Goal: Task Accomplishment & Management: Use online tool/utility

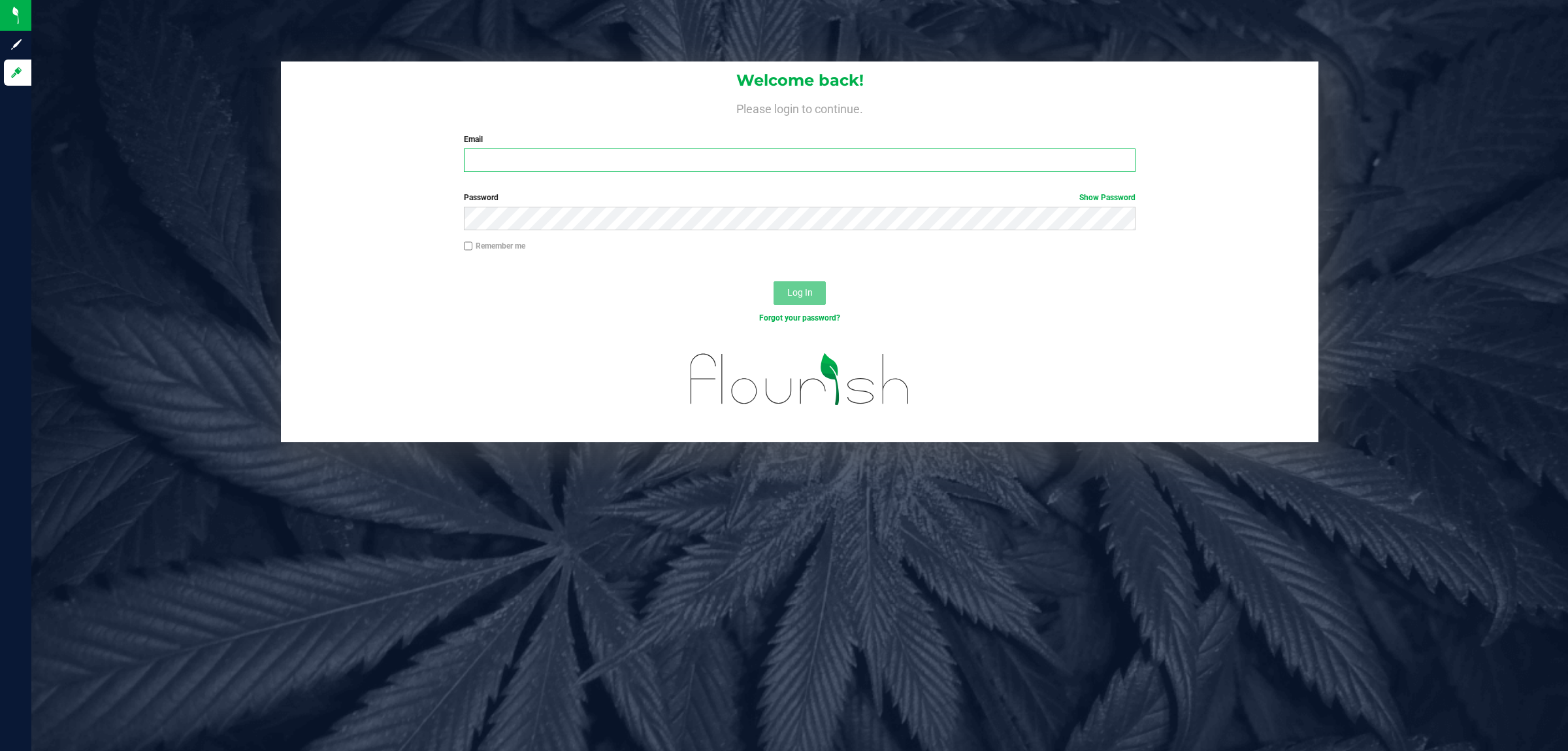
click at [491, 154] on input "Email" at bounding box center [800, 160] width 672 height 23
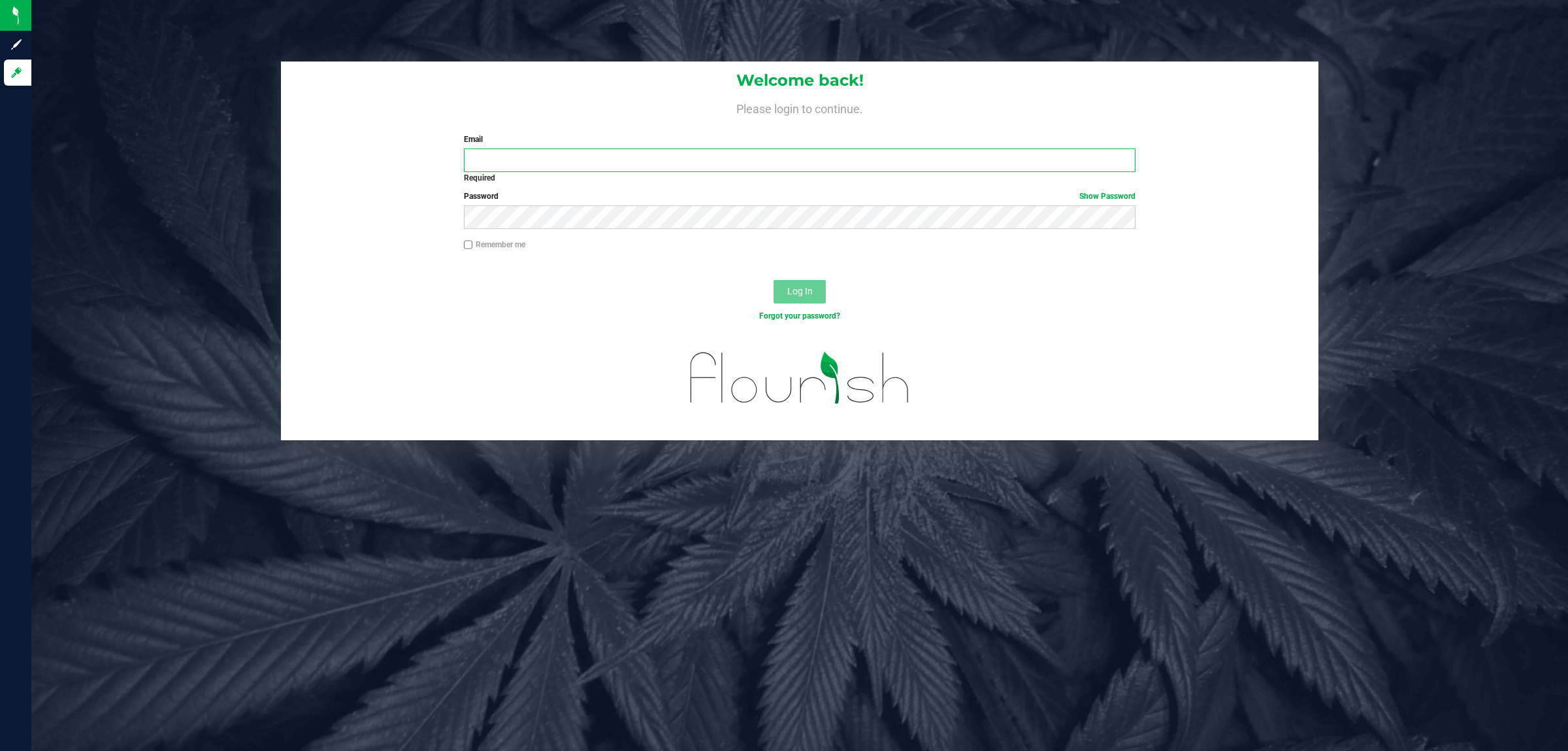
click at [602, 150] on input "Email" at bounding box center [800, 160] width 672 height 23
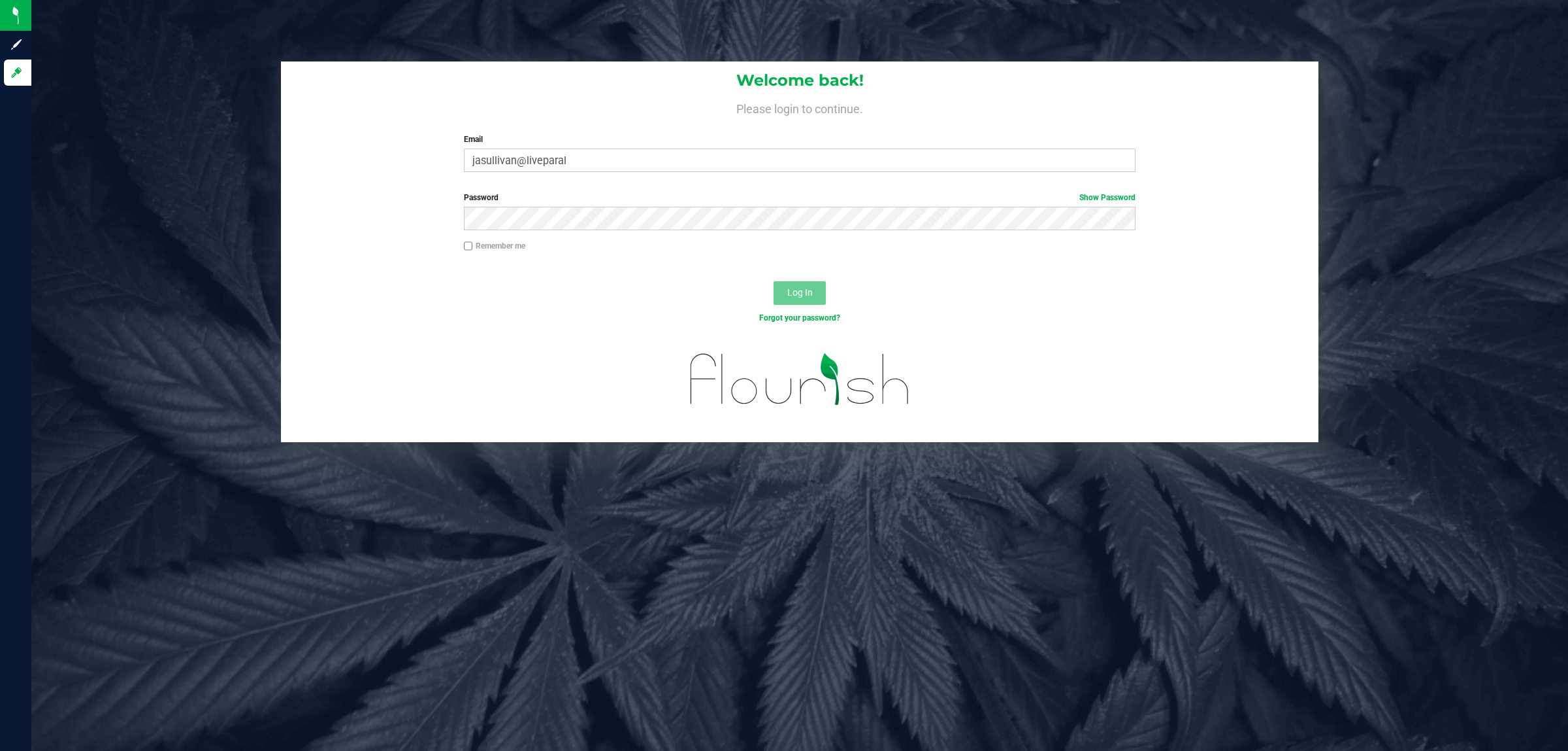
click at [856, 180] on div "Welcome back! Please login to continue. Email jasullivan@liveparal Required Ple…" at bounding box center [799, 121] width 1037 height 121
click at [858, 143] on label "Email" at bounding box center [800, 140] width 672 height 12
click at [858, 148] on input "jasullivan@liveparal" at bounding box center [800, 160] width 672 height 23
type input "[EMAIL_ADDRESS][DOMAIN_NAME]"
click at [774, 281] on button "Log In" at bounding box center [800, 293] width 52 height 23
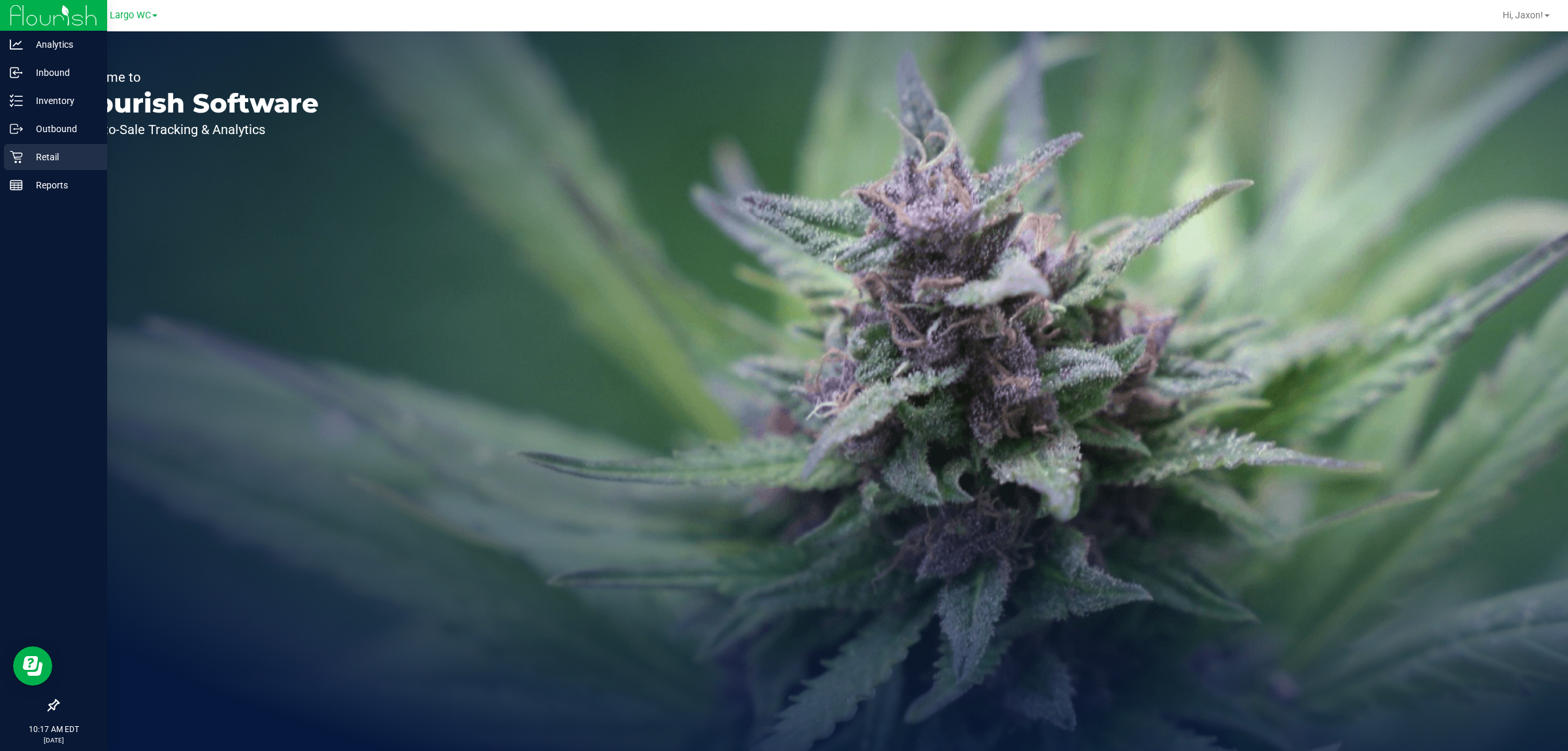
click at [17, 158] on icon at bounding box center [15, 156] width 13 height 13
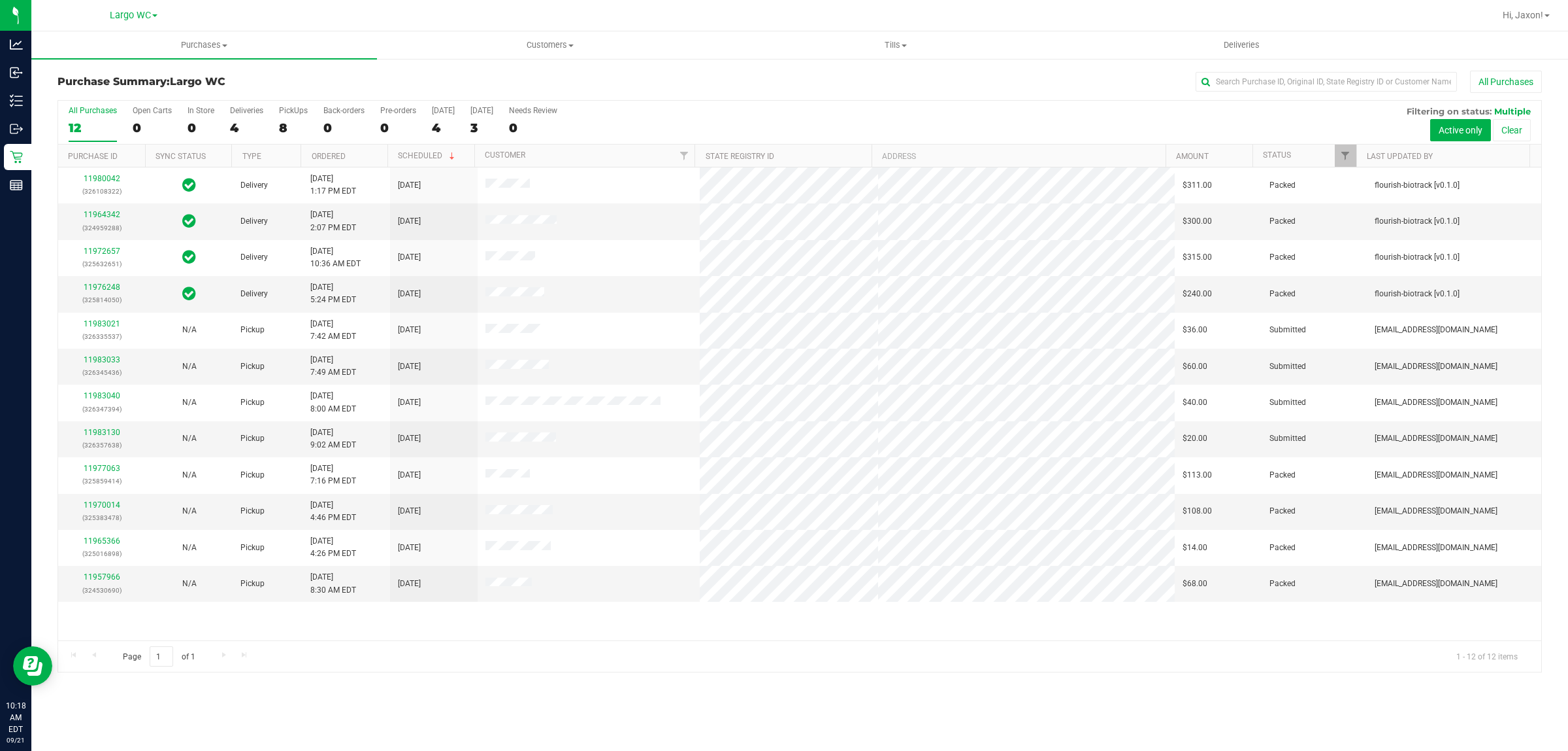
drag, startPoint x: 528, startPoint y: 695, endPoint x: 268, endPoint y: 622, distance: 270.1
click at [268, 622] on div "11980042 (326108322) Delivery [DATE] 1:17 PM EDT 9/24/2025 $311.00 Packed flour…" at bounding box center [799, 404] width 1483 height 473
click at [942, 51] on uib-tab-heading "Tills Manage tills Reconcile e-payments" at bounding box center [896, 45] width 345 height 26
click at [871, 76] on li "Manage tills" at bounding box center [895, 79] width 346 height 16
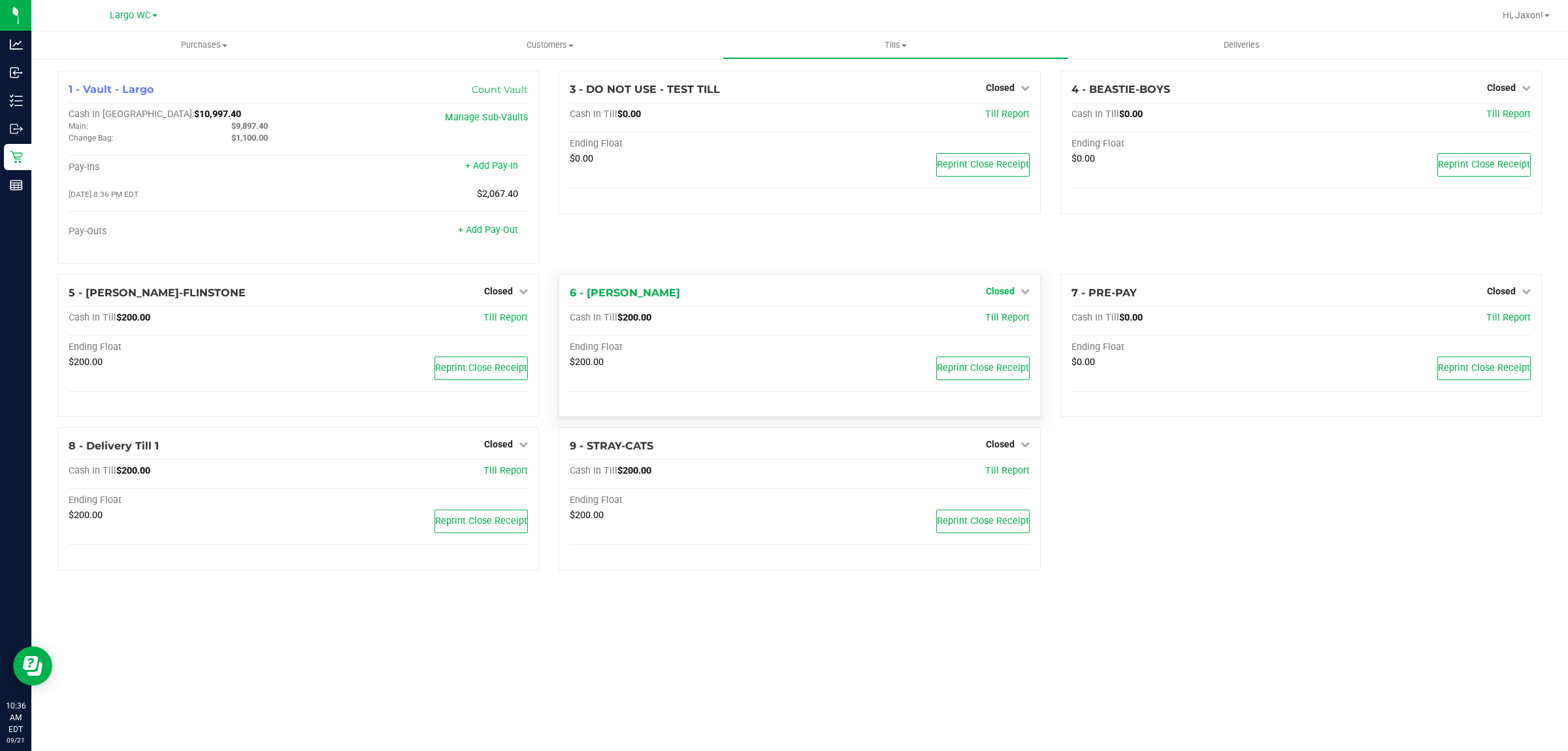
click at [1023, 291] on icon at bounding box center [1025, 290] width 9 height 9
click at [1010, 321] on link "Open Till" at bounding box center [1000, 317] width 35 height 11
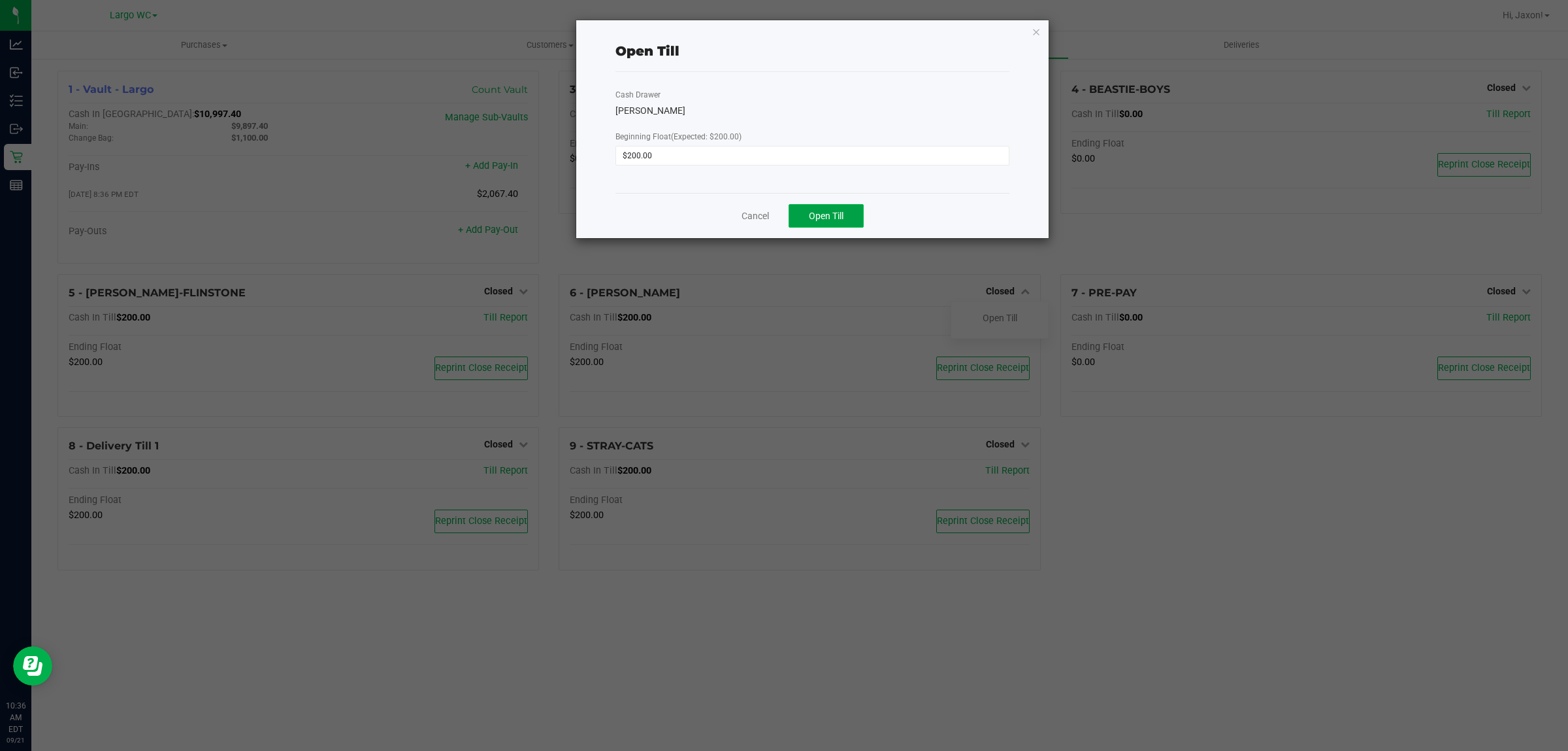
click at [845, 226] on button "Open Till" at bounding box center [826, 215] width 76 height 23
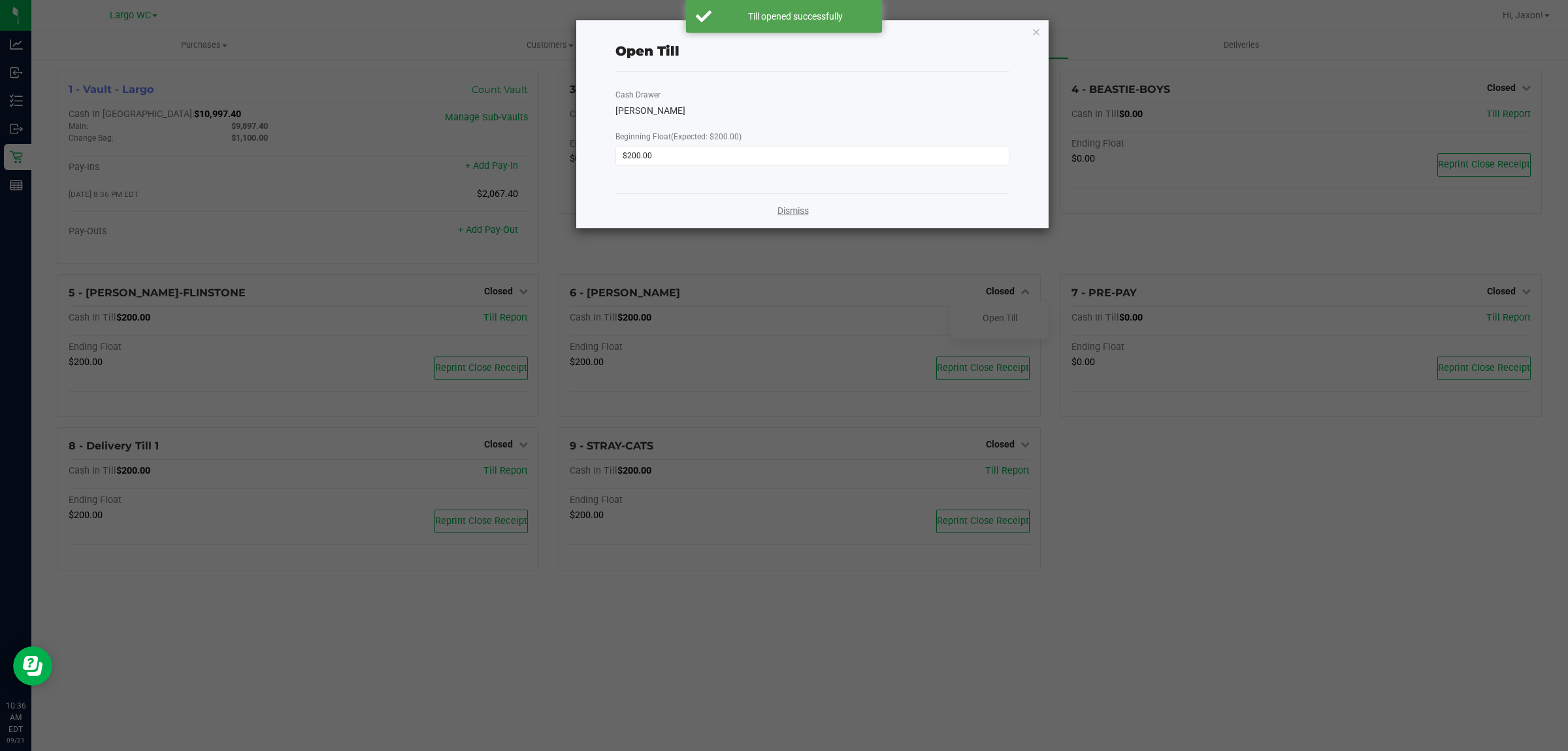
click at [801, 210] on link "Dismiss" at bounding box center [793, 210] width 31 height 14
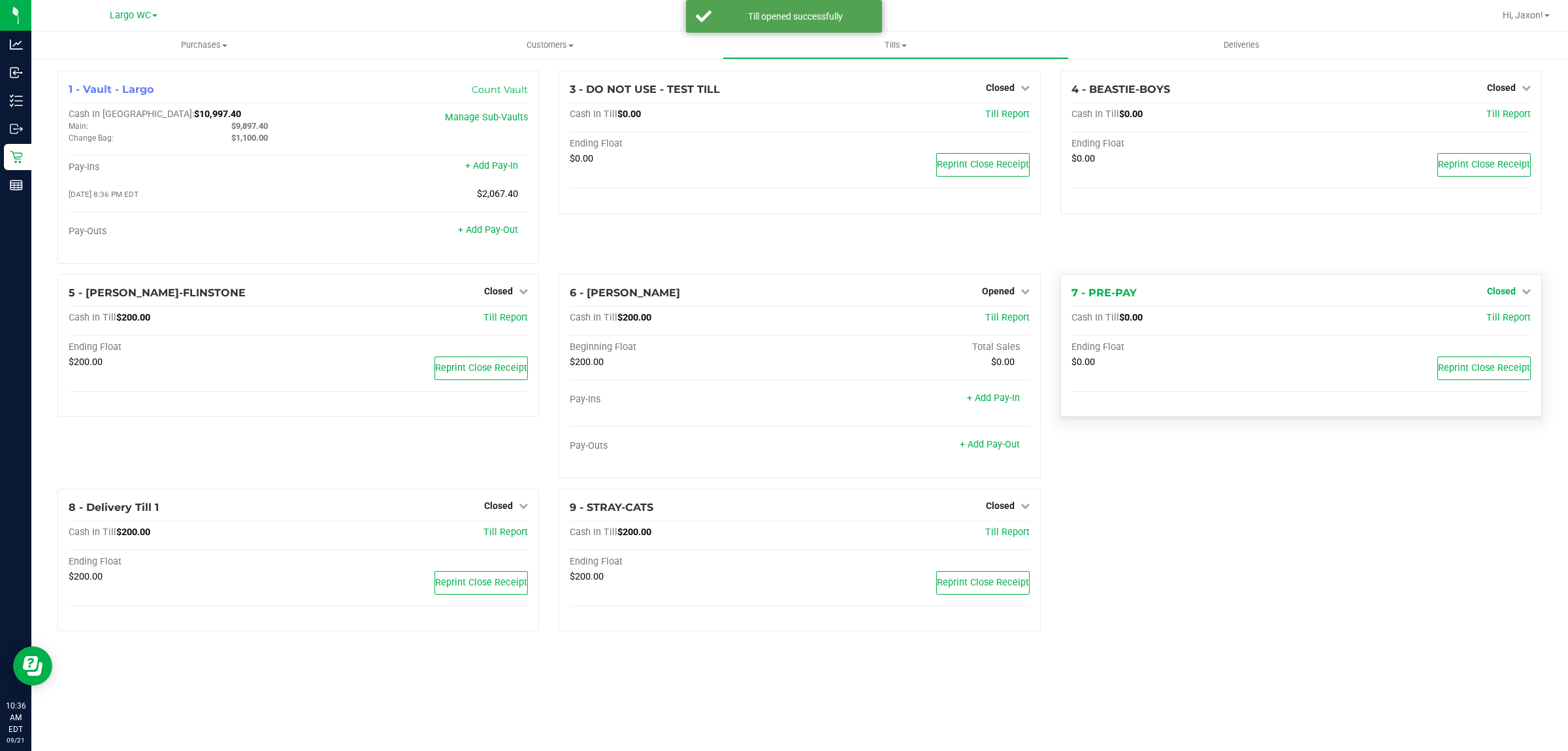
click at [1500, 297] on span "Closed" at bounding box center [1502, 291] width 29 height 11
click at [1479, 324] on div "Open Till" at bounding box center [1501, 318] width 97 height 16
click at [1503, 311] on div "Open Till" at bounding box center [1500, 320] width 98 height 39
drag, startPoint x: 1497, startPoint y: 312, endPoint x: 1497, endPoint y: 329, distance: 17.0
click at [1497, 325] on div "Open Till" at bounding box center [1500, 320] width 98 height 39
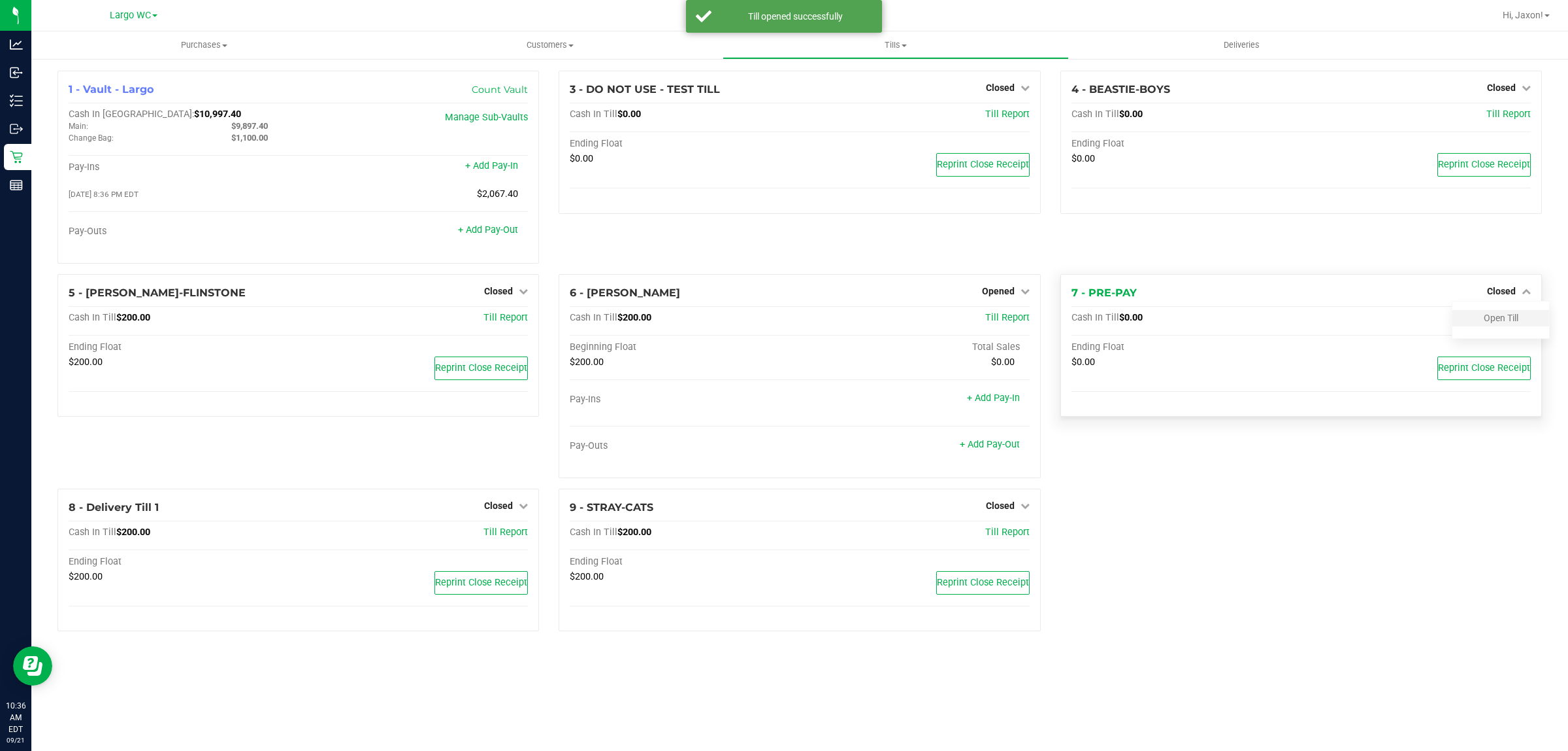
click at [1497, 327] on div "Open Till" at bounding box center [1501, 318] width 97 height 16
click at [1497, 323] on link "Open Till" at bounding box center [1501, 317] width 35 height 11
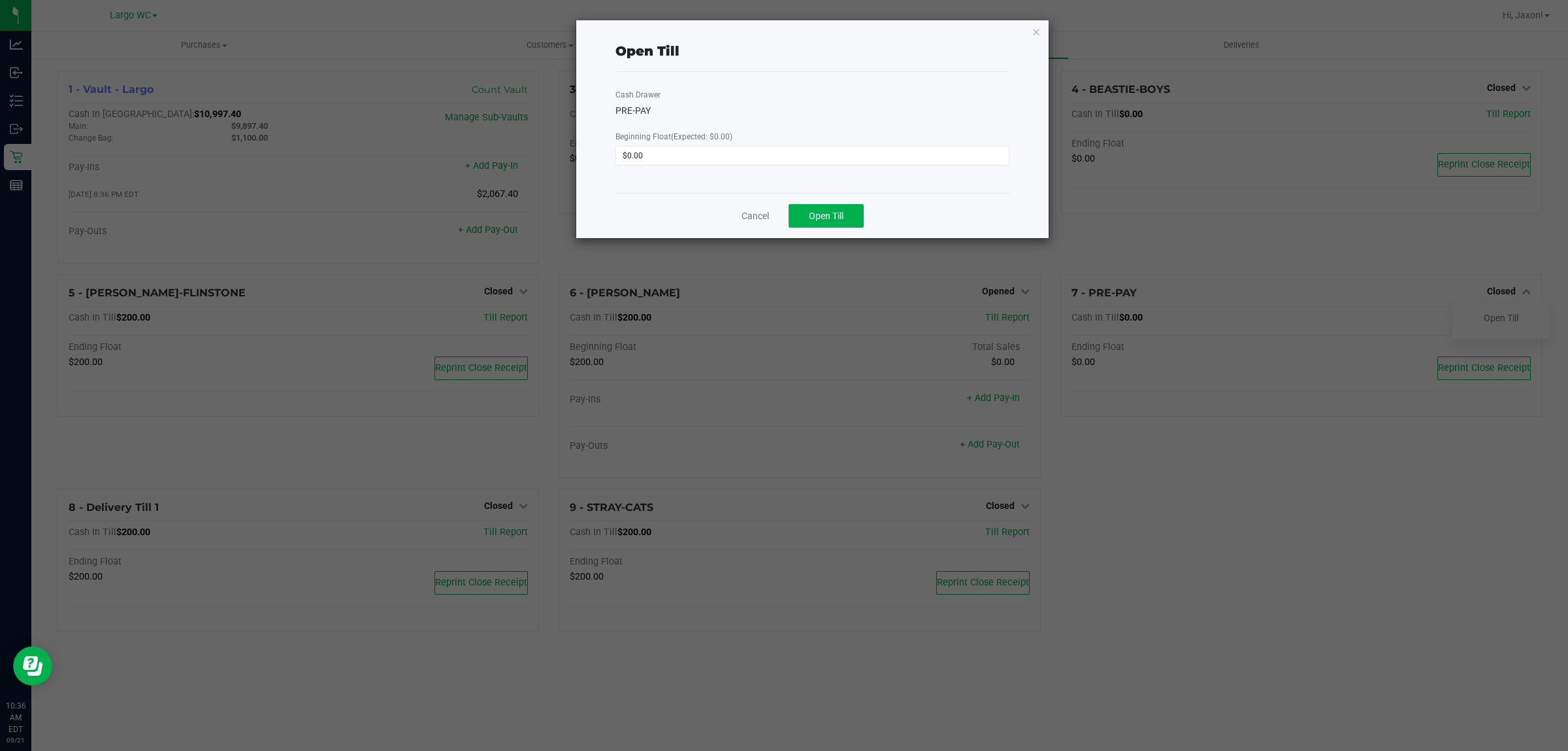
click at [828, 230] on div "Cancel Open Till" at bounding box center [813, 215] width 394 height 46
click at [828, 228] on button "Open Till" at bounding box center [826, 215] width 76 height 23
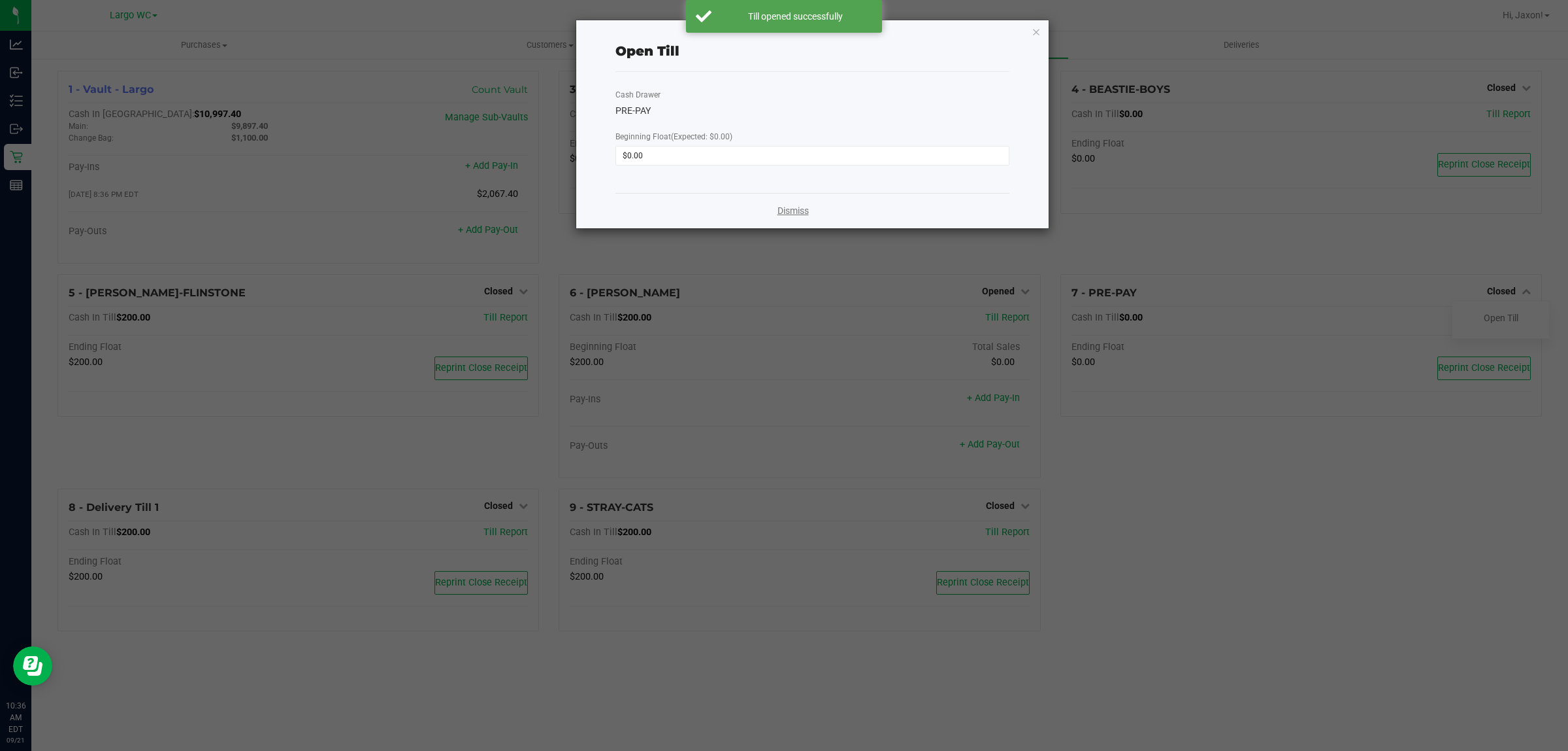
click at [804, 214] on link "Dismiss" at bounding box center [793, 210] width 31 height 14
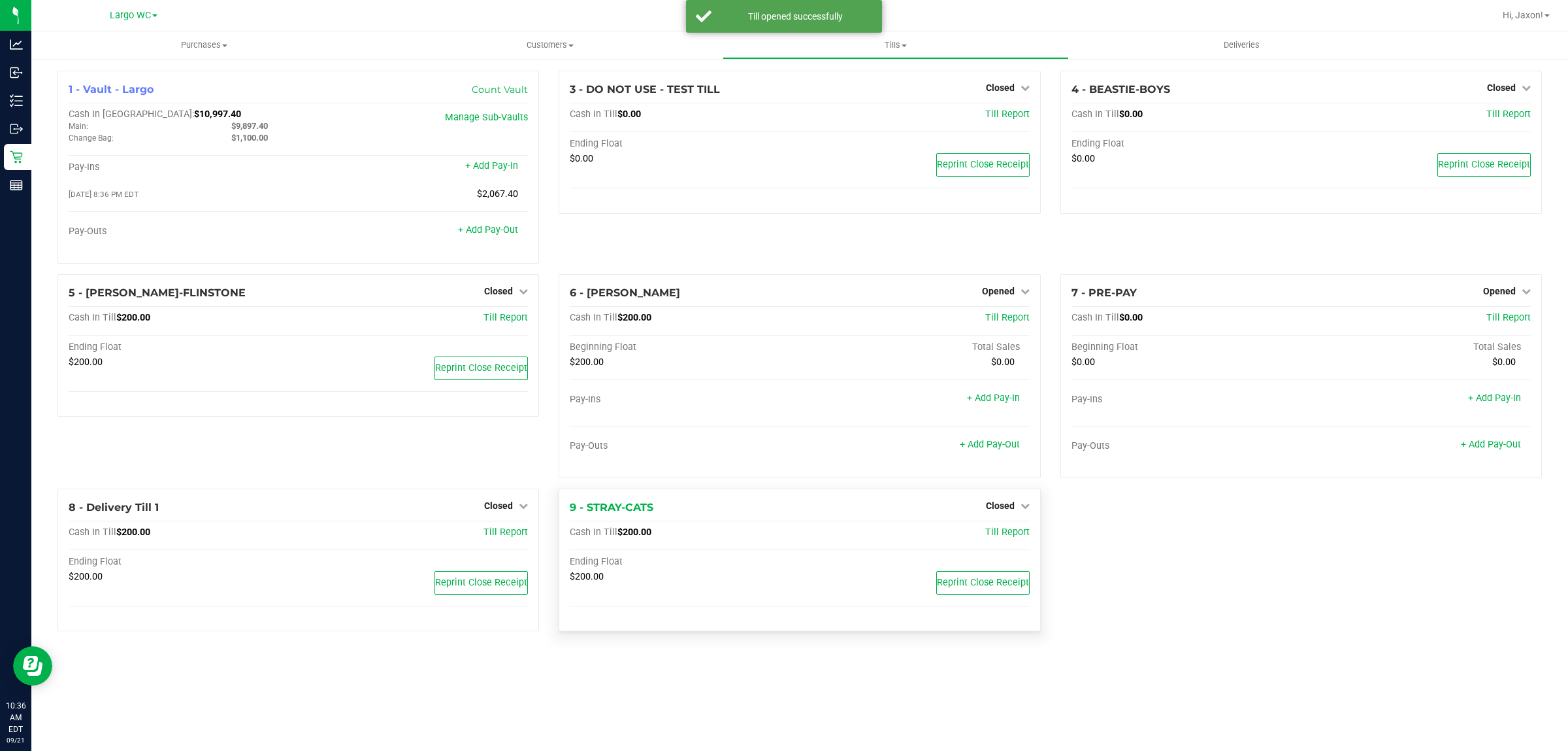
click at [992, 503] on div "Closed" at bounding box center [1007, 505] width 44 height 16
click at [1001, 508] on span "Closed" at bounding box center [1000, 505] width 29 height 11
click at [999, 530] on link "Open Till" at bounding box center [1000, 532] width 35 height 11
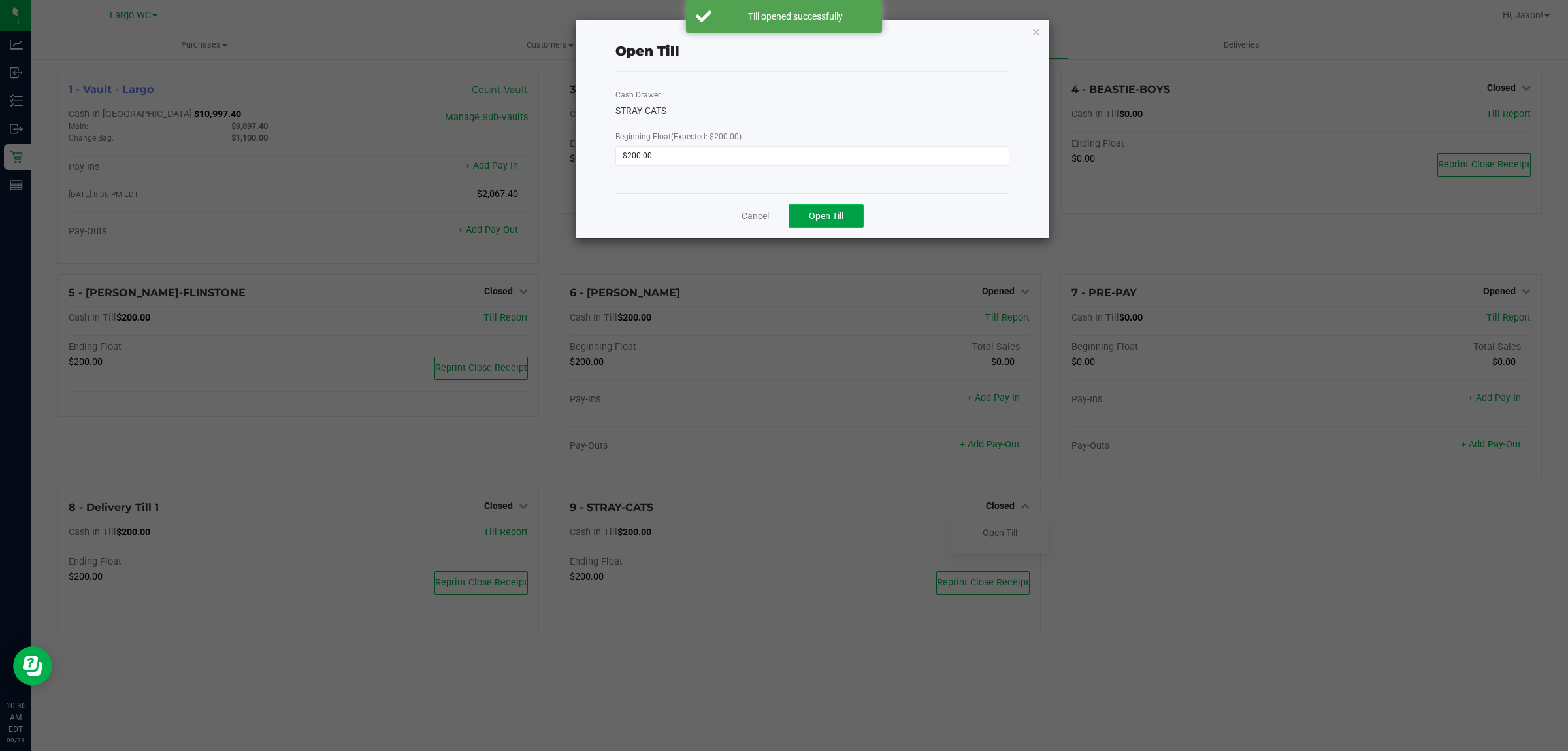
click at [802, 228] on button "Open Till" at bounding box center [826, 215] width 76 height 23
click at [802, 217] on link "Dismiss" at bounding box center [793, 210] width 31 height 14
